Goal: Task Accomplishment & Management: Use online tool/utility

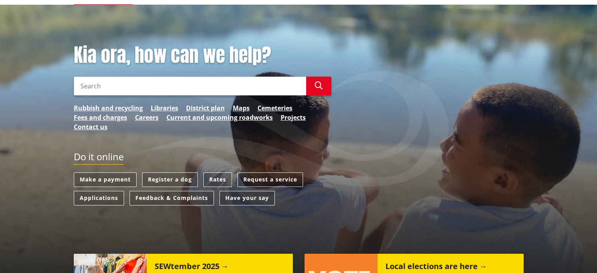
scroll to position [79, 0]
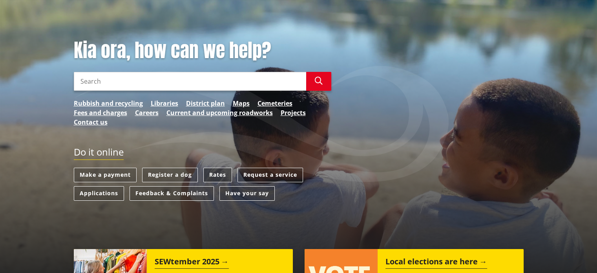
click at [218, 174] on link "Rates" at bounding box center [217, 175] width 29 height 15
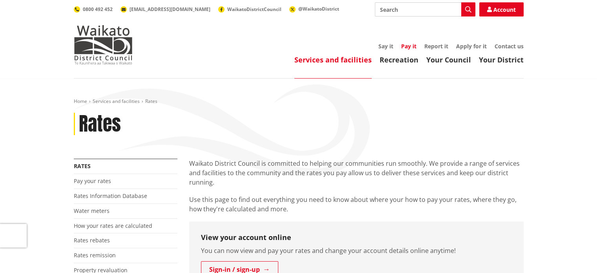
click at [408, 46] on link "Pay it" at bounding box center [408, 45] width 15 height 7
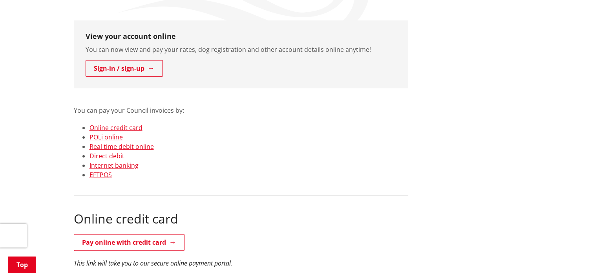
scroll to position [157, 0]
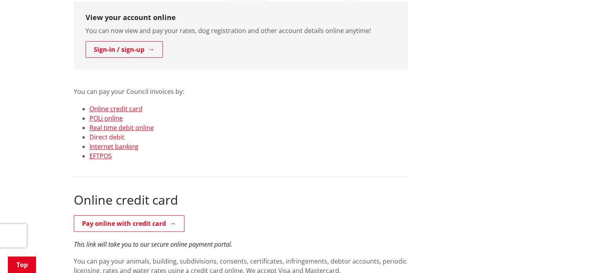
click at [113, 136] on link "Direct debit" at bounding box center [107, 137] width 35 height 9
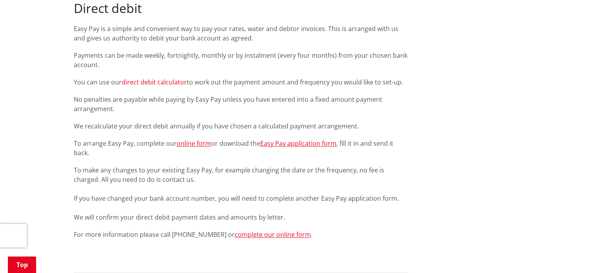
click at [162, 82] on link "direct debit calculator" at bounding box center [154, 82] width 65 height 9
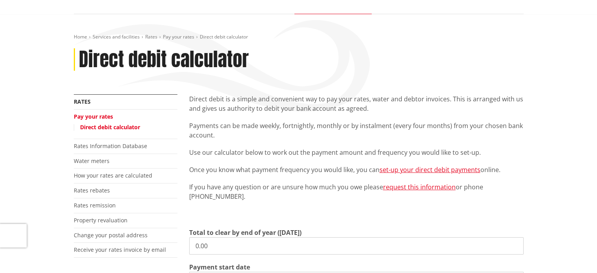
scroll to position [79, 0]
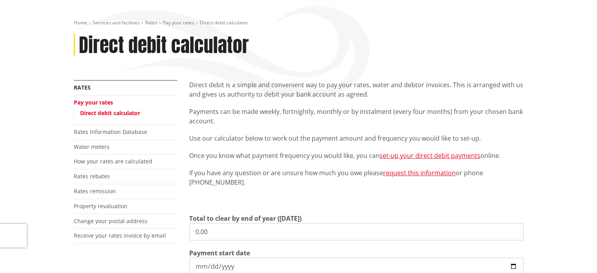
click at [116, 114] on link "Direct debit calculator" at bounding box center [110, 112] width 60 height 7
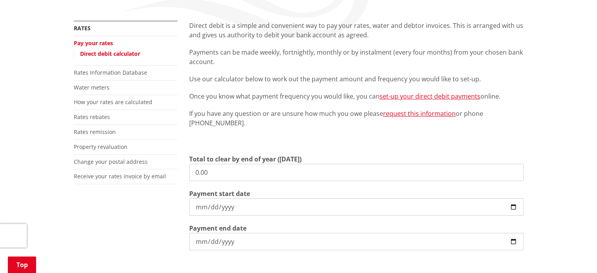
scroll to position [157, 0]
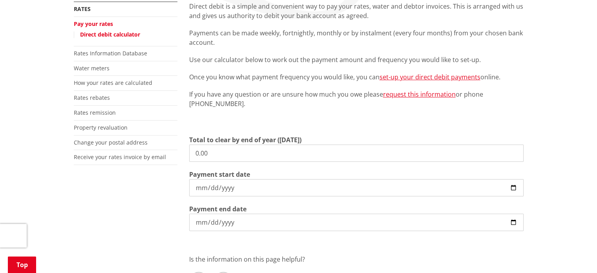
click at [199, 150] on input "0.00" at bounding box center [356, 152] width 335 height 17
type input "3892.03"
drag, startPoint x: 230, startPoint y: 151, endPoint x: 187, endPoint y: 148, distance: 42.5
click at [188, 148] on div "Direct debit is a simple and convenient way to pay your rates, water and debtor…" at bounding box center [356, 163] width 346 height 323
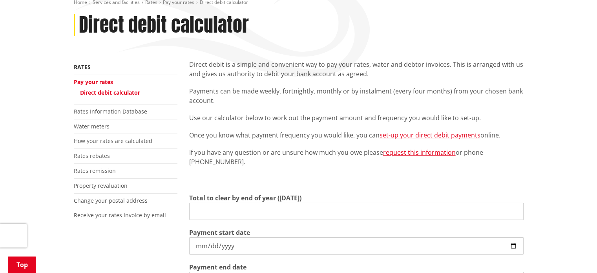
scroll to position [79, 0]
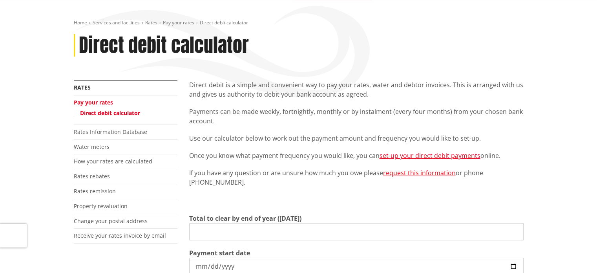
click at [112, 108] on li "Pay your rates Direct debit calculator" at bounding box center [126, 109] width 104 height 29
click at [112, 112] on link "Direct debit calculator" at bounding box center [110, 112] width 60 height 7
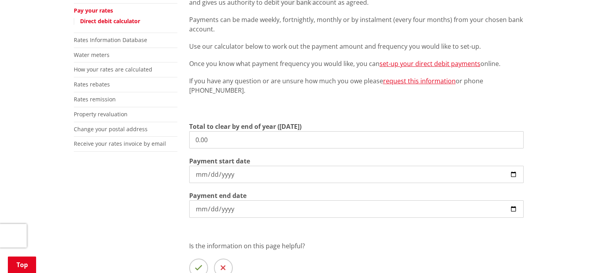
scroll to position [157, 0]
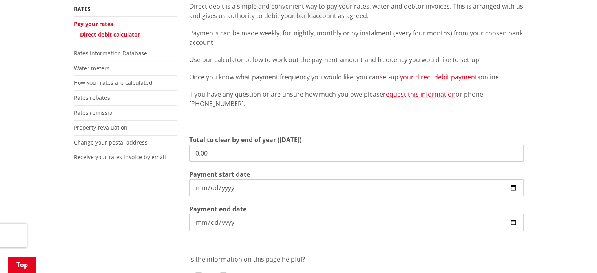
click at [421, 77] on link "set-up your direct debit payments" at bounding box center [430, 77] width 101 height 9
